Goal: Transaction & Acquisition: Download file/media

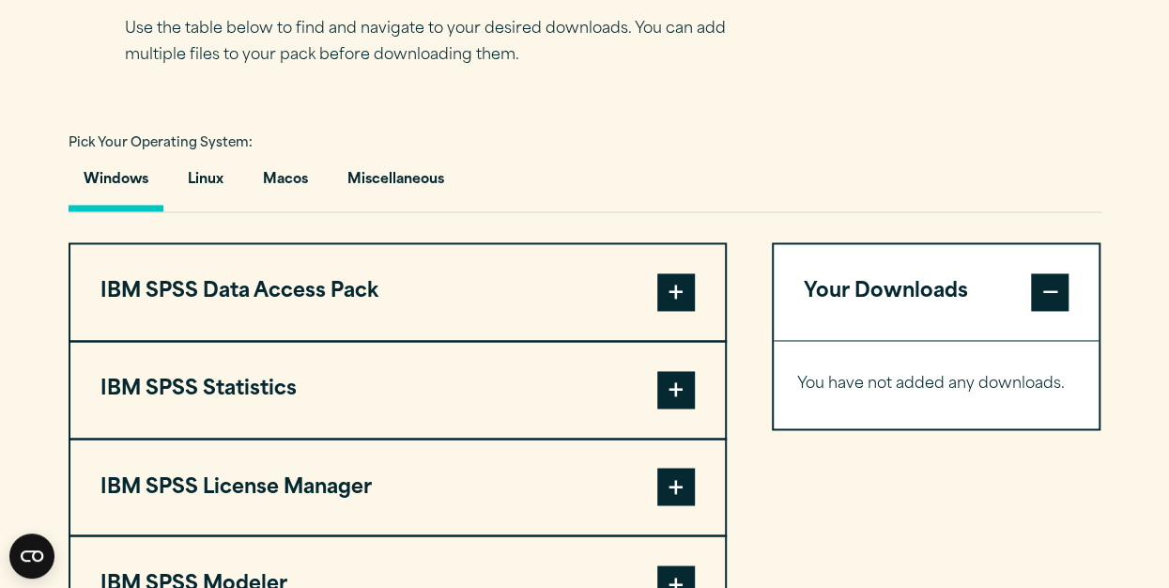
scroll to position [1444, 0]
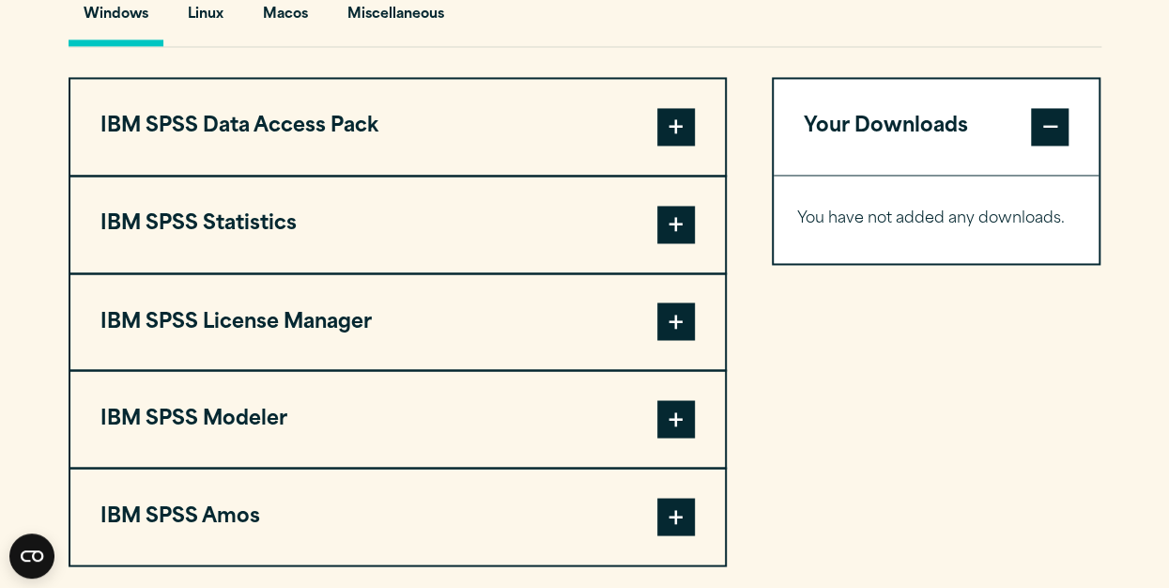
click at [672, 211] on span at bounding box center [676, 225] width 38 height 38
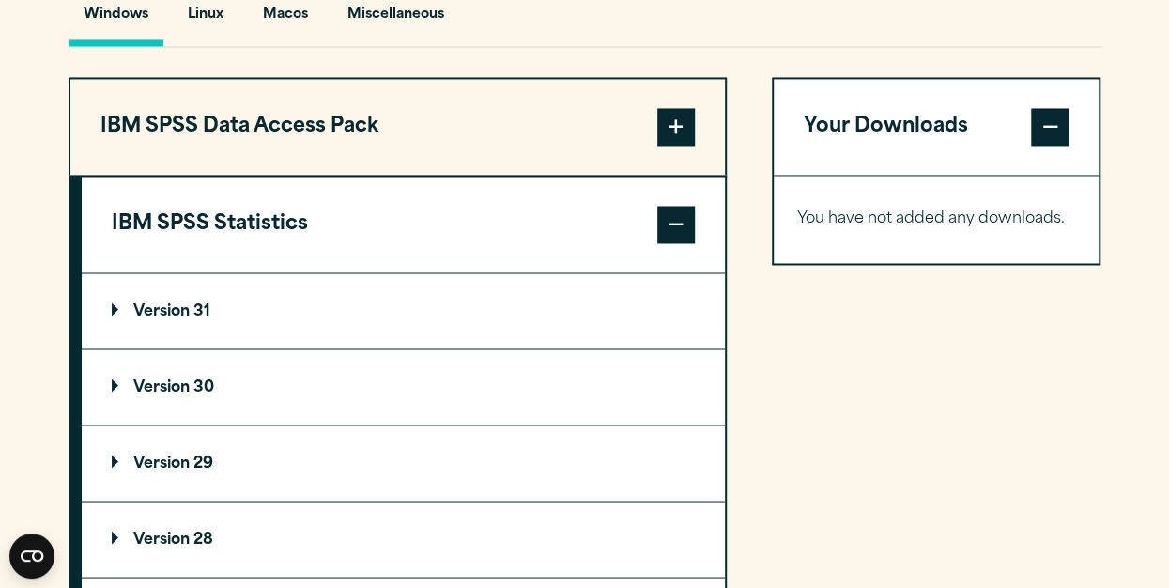
click at [190, 379] on p "Version 30" at bounding box center [163, 386] width 102 height 15
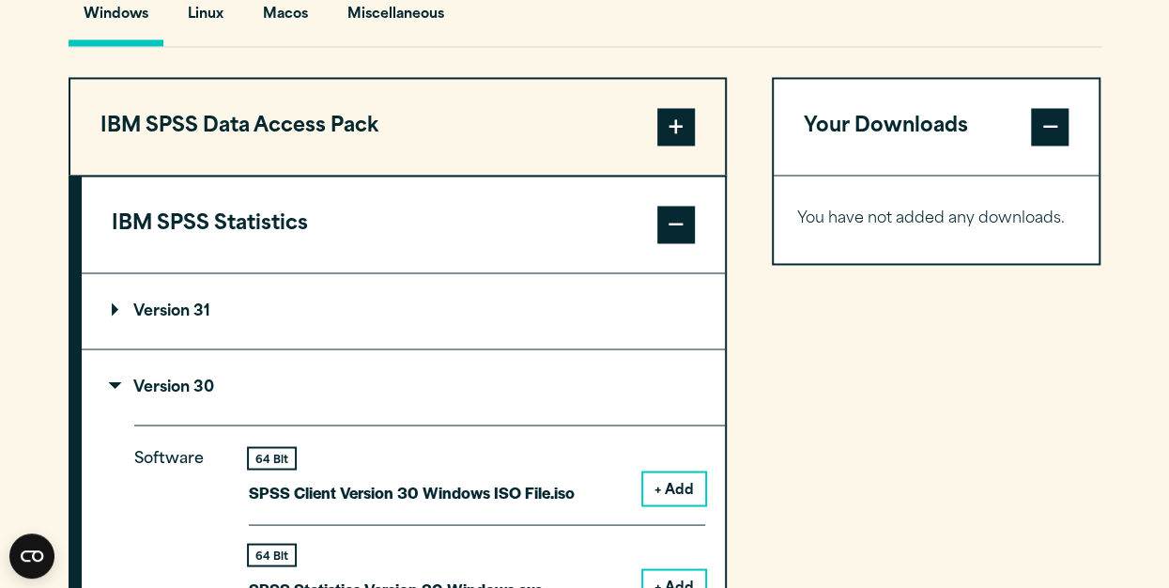
scroll to position [1613, 0]
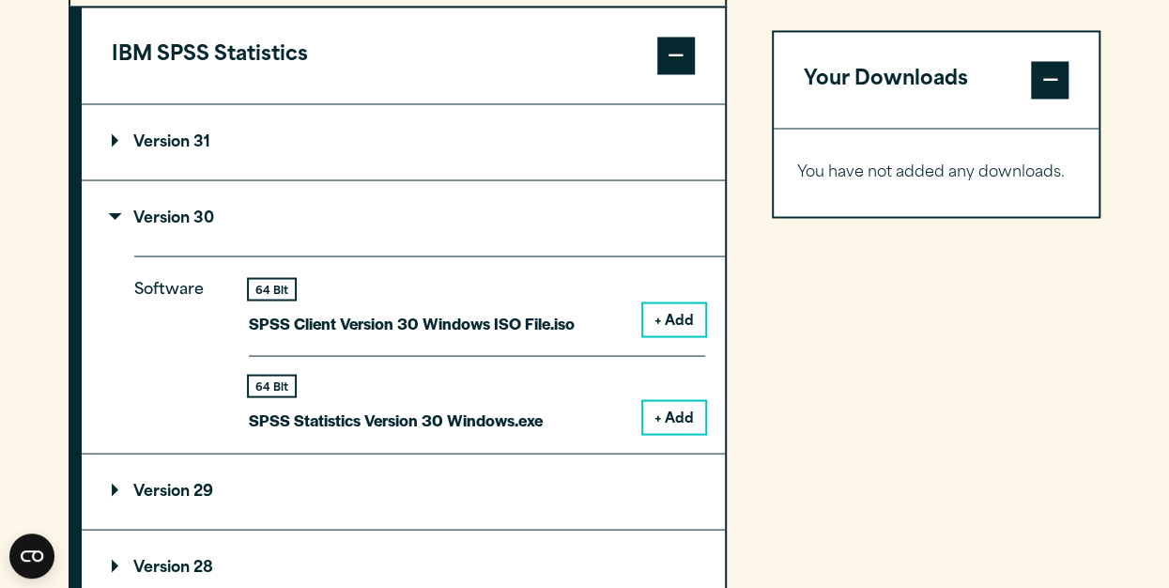
click at [696, 406] on button "+ Add" at bounding box center [674, 417] width 62 height 32
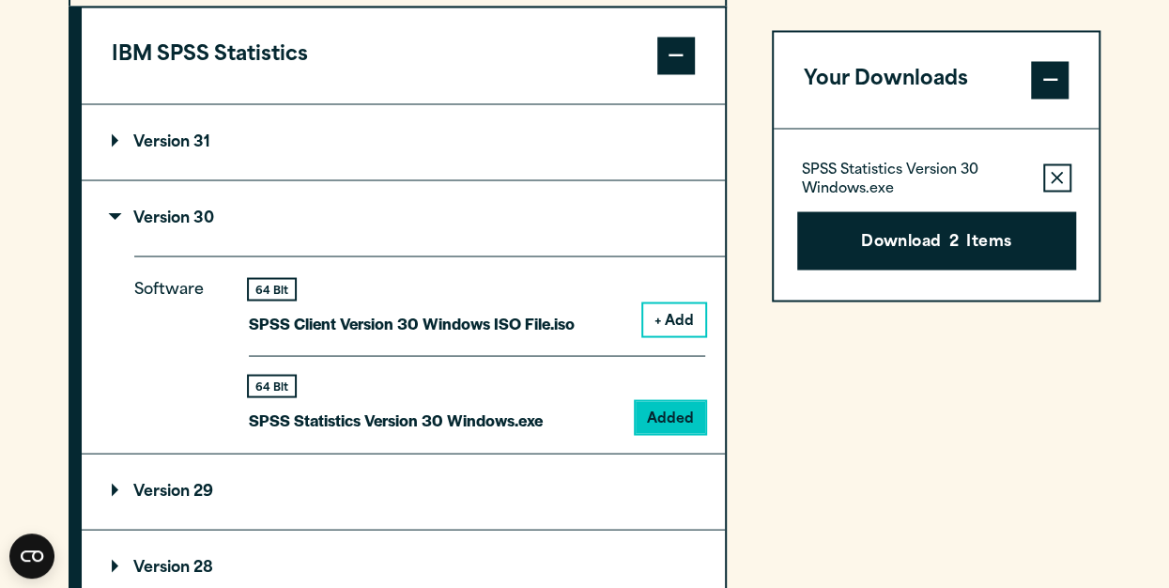
click at [1064, 178] on button "Remove this item from your software download list" at bounding box center [1057, 177] width 28 height 28
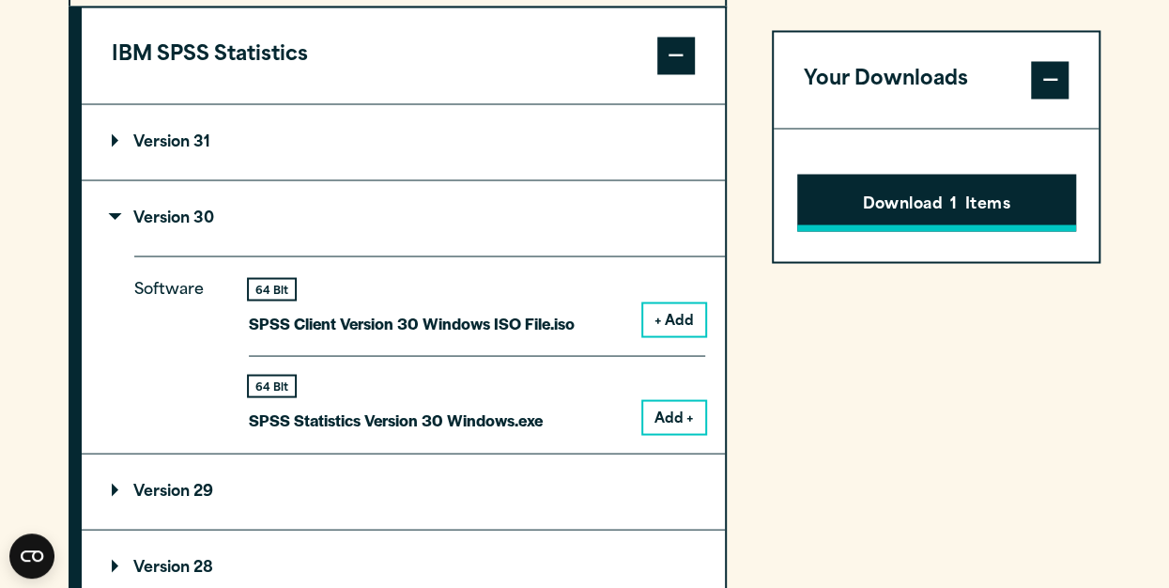
click at [948, 191] on button "Download 1 Items" at bounding box center [936, 203] width 279 height 58
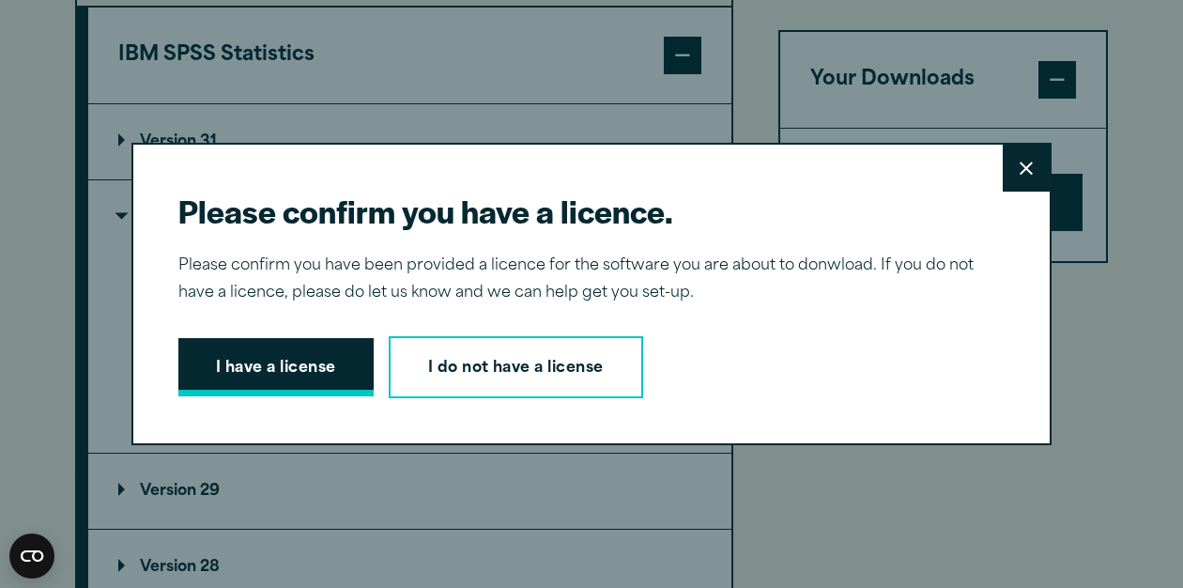
click at [252, 372] on button "I have a license" at bounding box center [275, 367] width 195 height 58
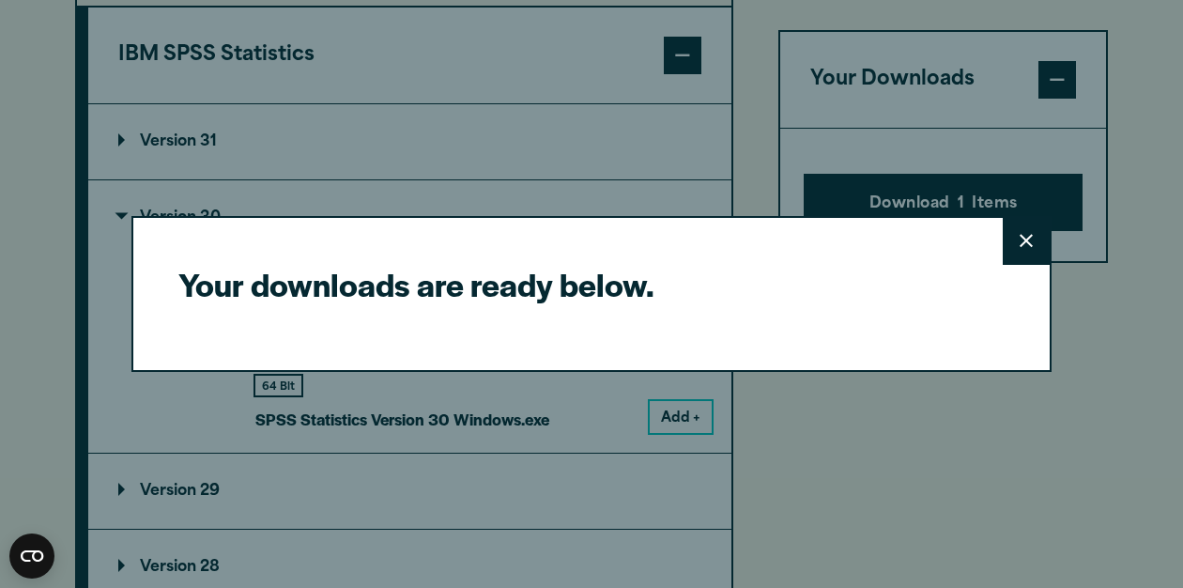
click at [1023, 247] on icon at bounding box center [1026, 241] width 13 height 14
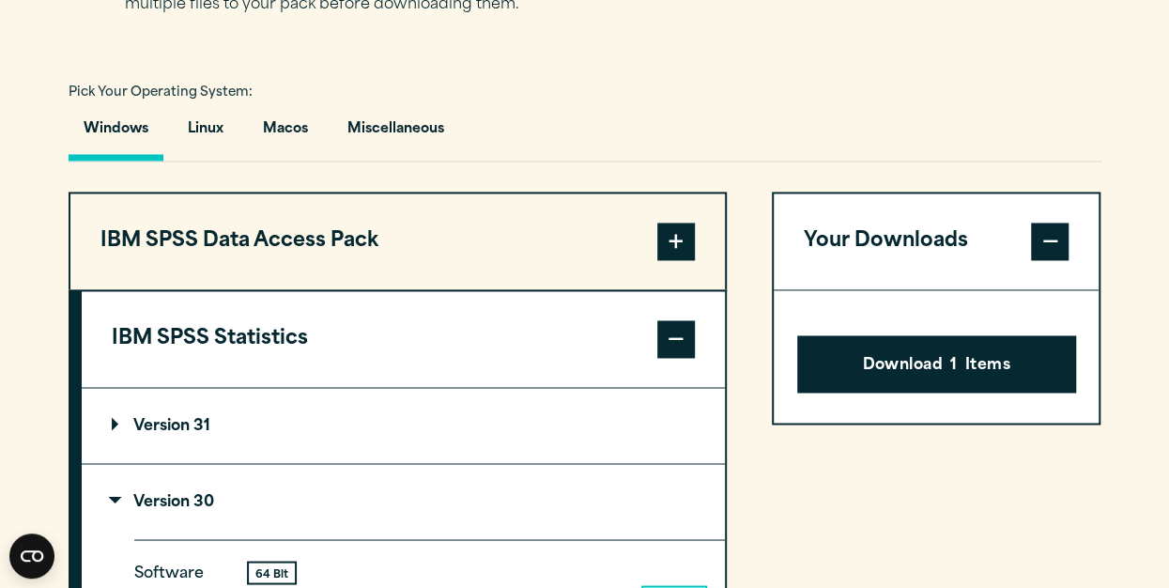
scroll to position [1357, 0]
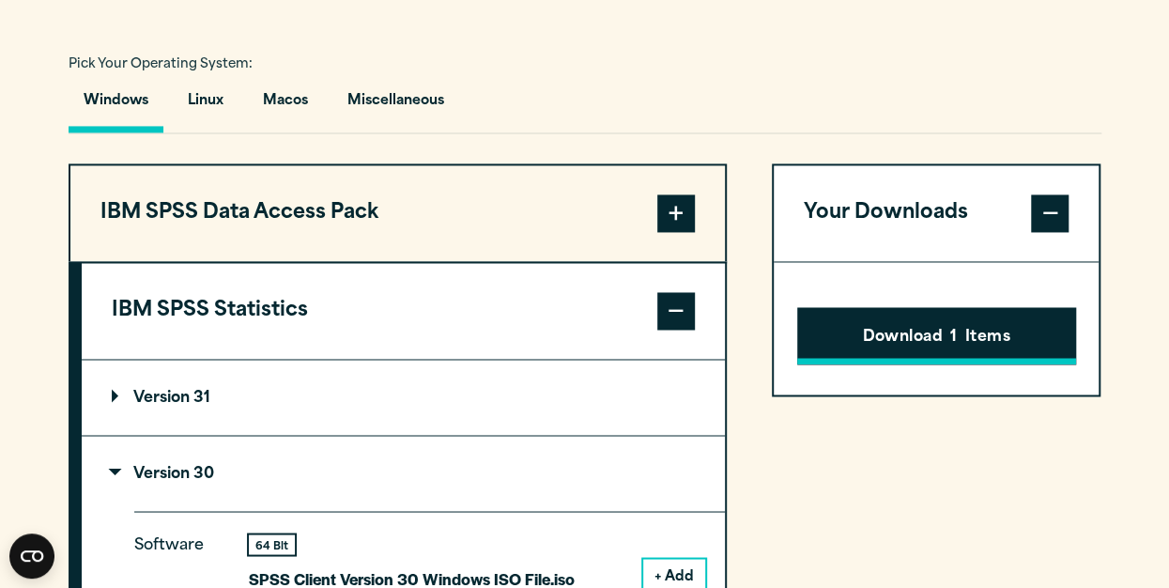
click at [1017, 313] on button "Download 1 Items" at bounding box center [936, 336] width 279 height 58
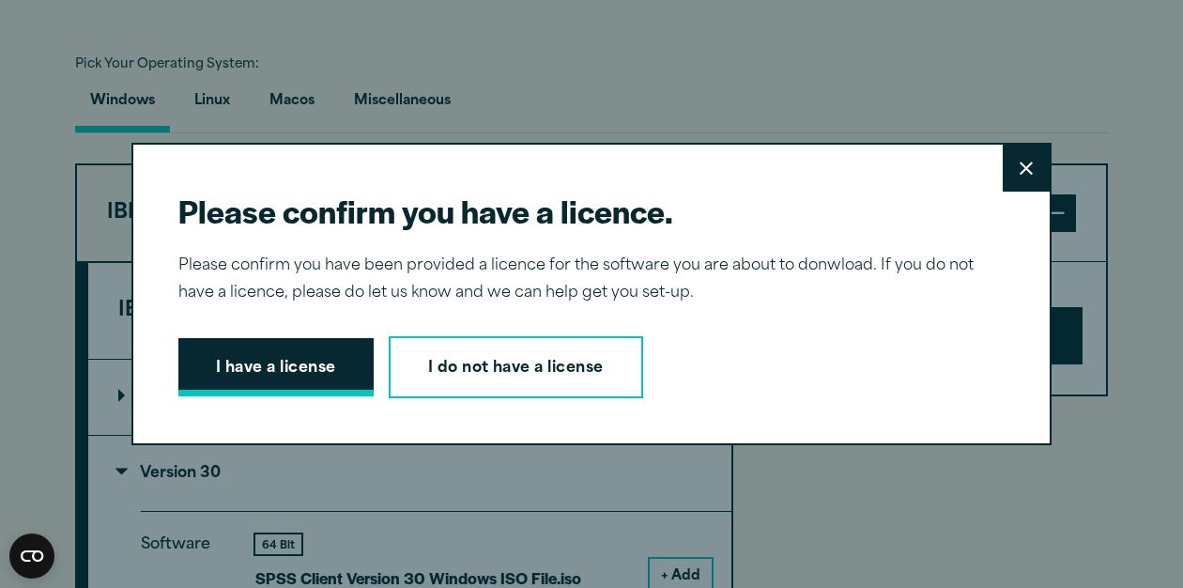
click at [317, 364] on button "I have a license" at bounding box center [275, 367] width 195 height 58
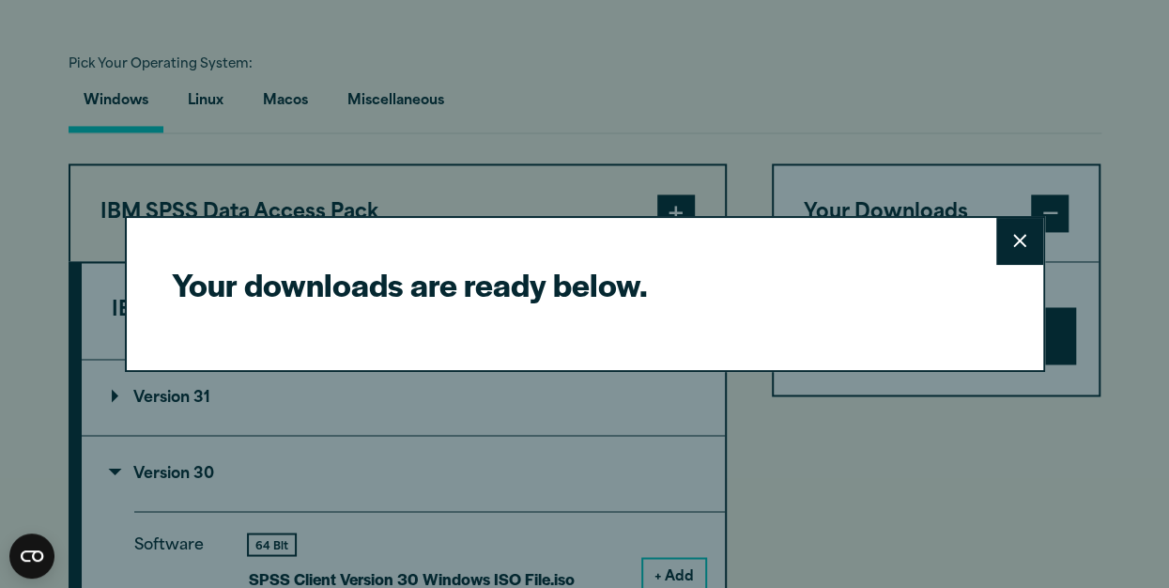
click at [1010, 236] on button "Close" at bounding box center [1019, 241] width 47 height 47
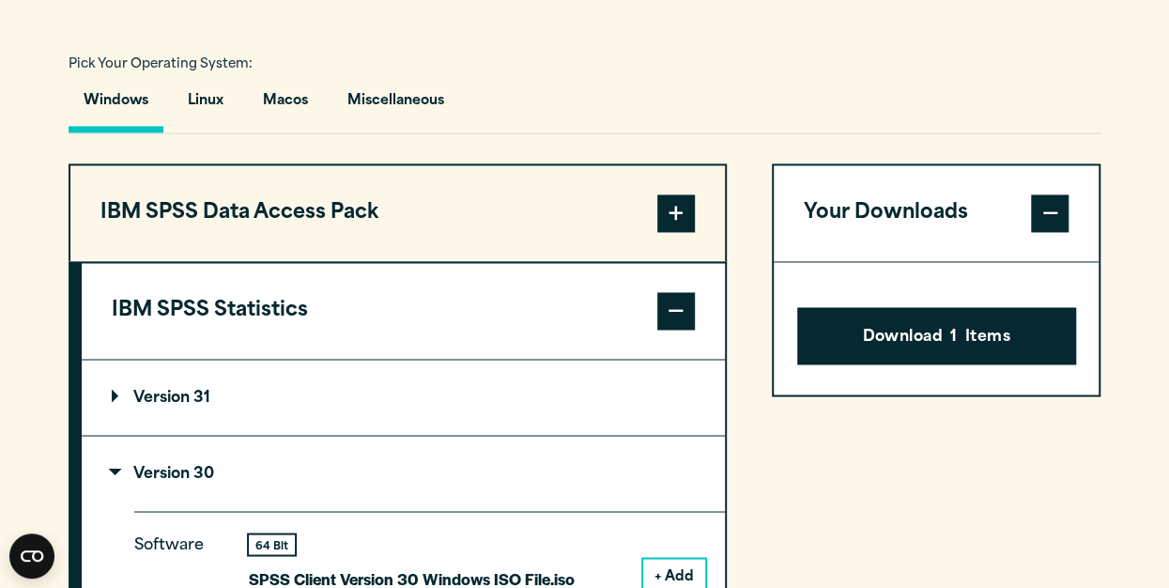
click at [1059, 206] on span at bounding box center [1050, 213] width 38 height 38
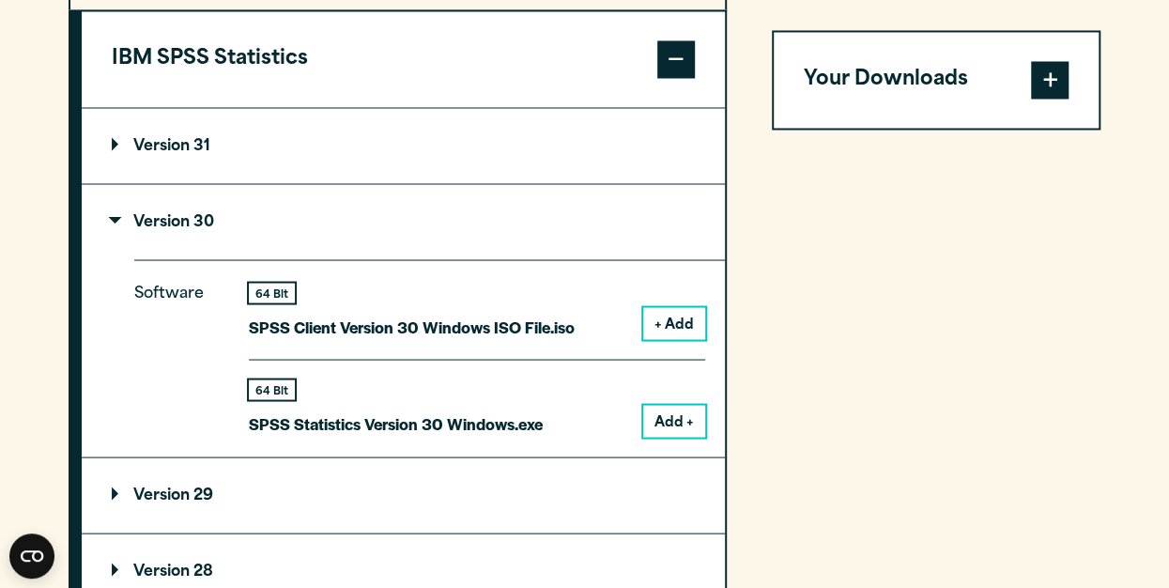
scroll to position [1613, 0]
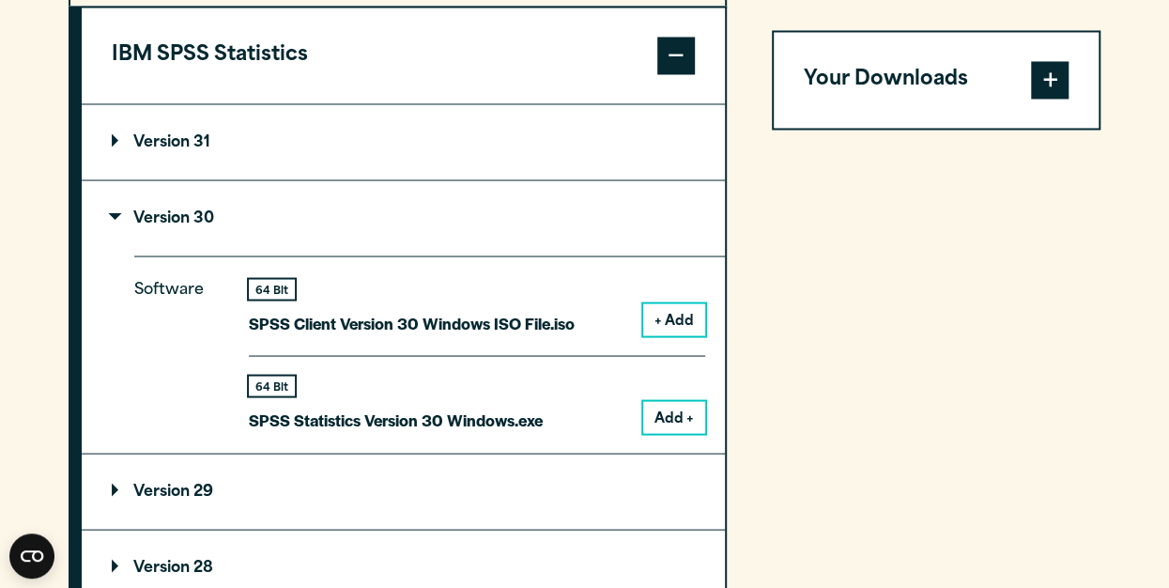
click at [659, 412] on button "Add +" at bounding box center [674, 417] width 62 height 32
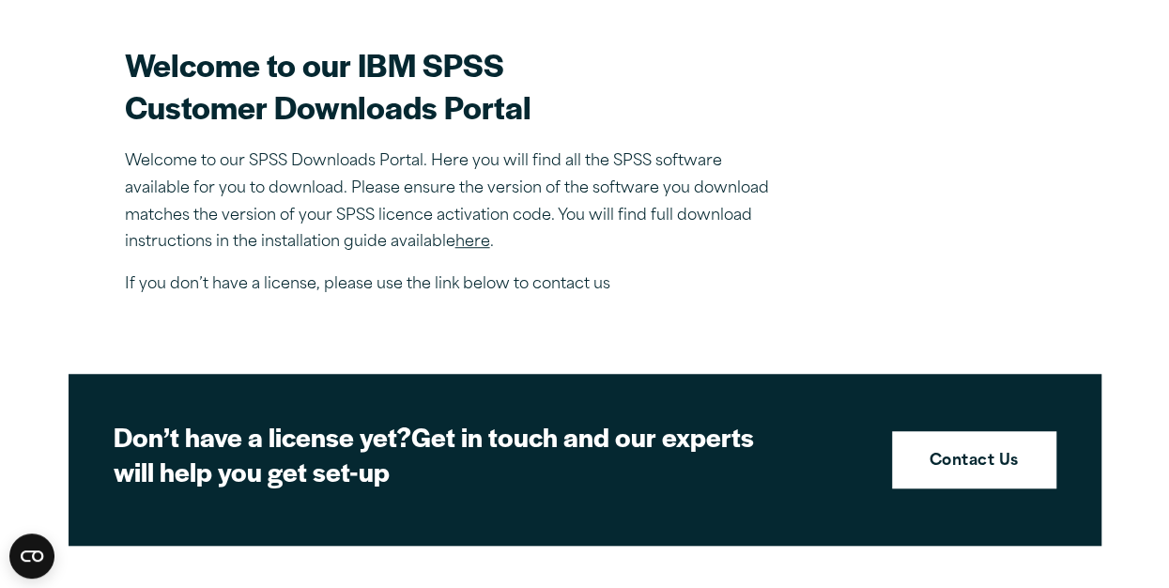
scroll to position [327, 0]
